Goal: Download file/media

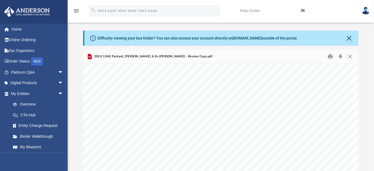
scroll to position [16133, 0]
click at [341, 57] on button "Download" at bounding box center [341, 57] width 10 height 8
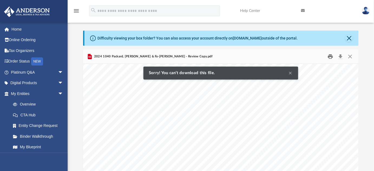
click at [331, 57] on button "Print" at bounding box center [330, 57] width 11 height 8
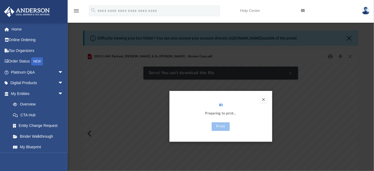
click at [311, 48] on div "Preview" at bounding box center [187, 85] width 374 height 171
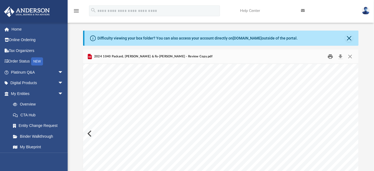
click at [331, 57] on button "Print" at bounding box center [330, 57] width 11 height 8
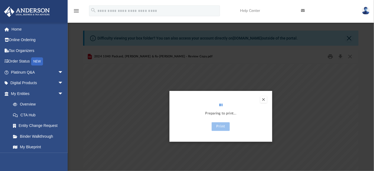
drag, startPoint x: 51, startPoint y: 153, endPoint x: 32, endPoint y: 161, distance: 20.7
click at [32, 161] on div "[EMAIL_ADDRESS][DOMAIN_NAME] Sign Out [EMAIL_ADDRESS][DOMAIN_NAME] Home Online …" at bounding box center [34, 107] width 68 height 171
click at [84, 49] on div "Preview" at bounding box center [187, 85] width 374 height 171
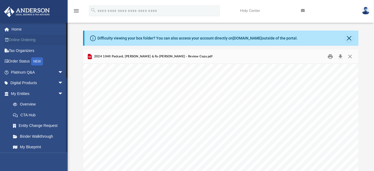
scroll to position [0, 0]
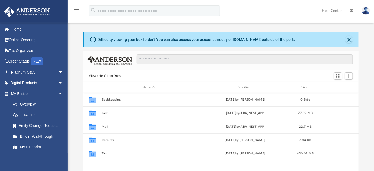
scroll to position [119, 272]
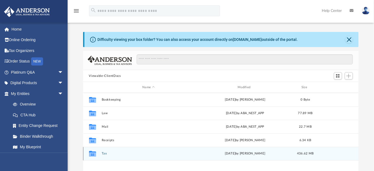
click at [106, 154] on button "Tax" at bounding box center [149, 154] width 94 height 4
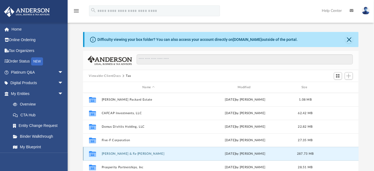
click at [150, 152] on button "[PERSON_NAME] & Fa-[PERSON_NAME]" at bounding box center [149, 154] width 94 height 4
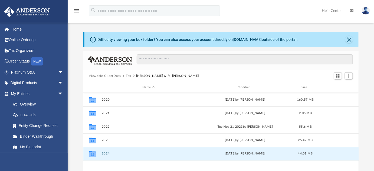
click at [108, 153] on button "2024" at bounding box center [149, 154] width 94 height 4
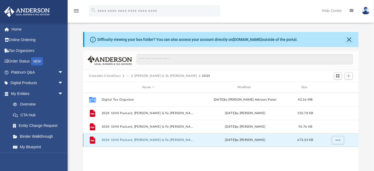
click at [122, 138] on button "2024 1040 Packard, [PERSON_NAME] & Fa-[PERSON_NAME] - Review Copy.pdf" at bounding box center [149, 140] width 94 height 4
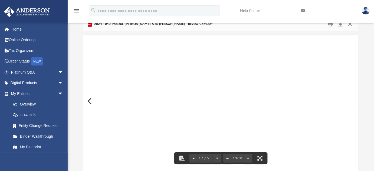
scroll to position [5631, 0]
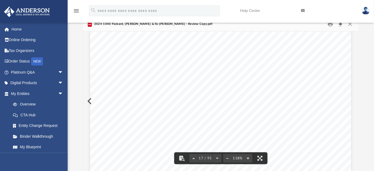
click at [341, 23] on button "Download" at bounding box center [341, 24] width 10 height 8
